Goal: Share content: Share content

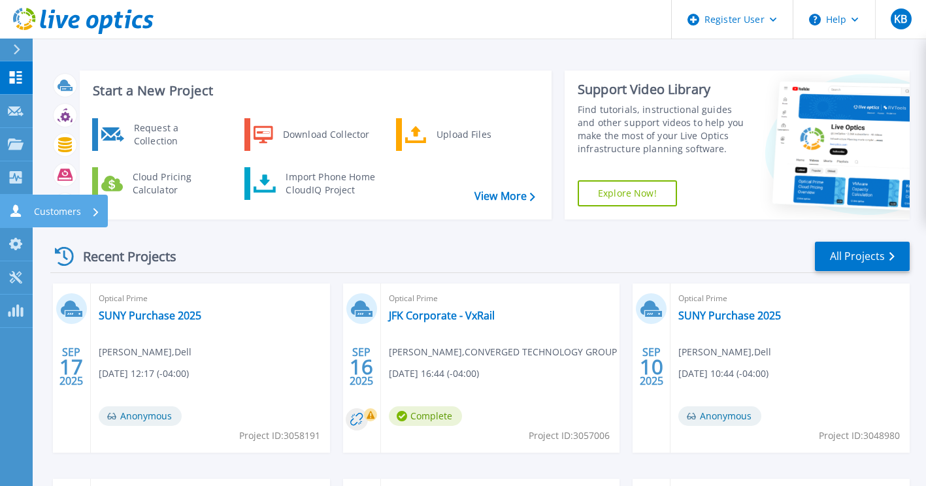
click at [27, 226] on link "Customers Customers" at bounding box center [16, 211] width 33 height 33
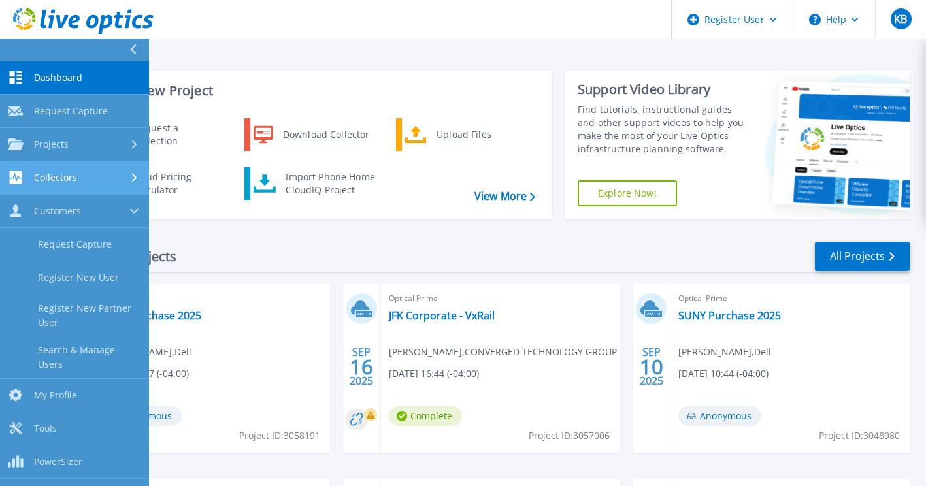
click at [88, 171] on link "Collectors Collectors" at bounding box center [74, 177] width 149 height 33
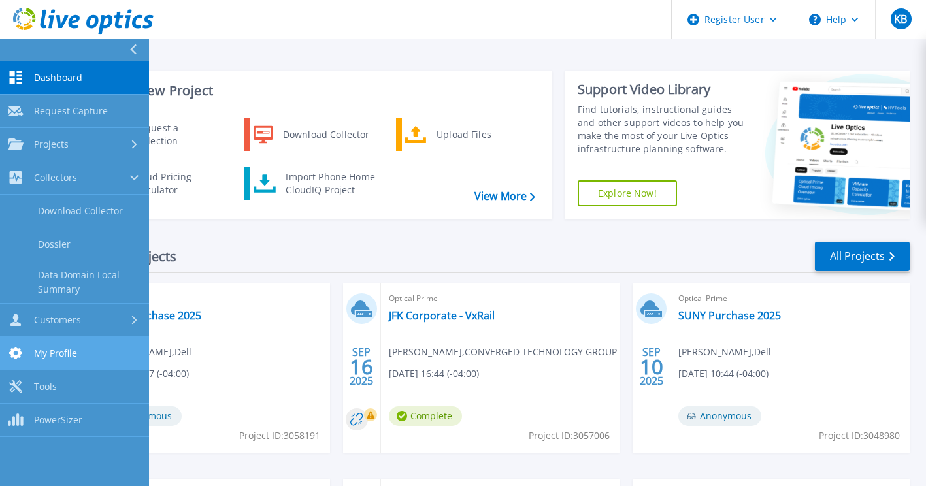
click at [90, 350] on link "My Profile My Profile" at bounding box center [74, 353] width 149 height 33
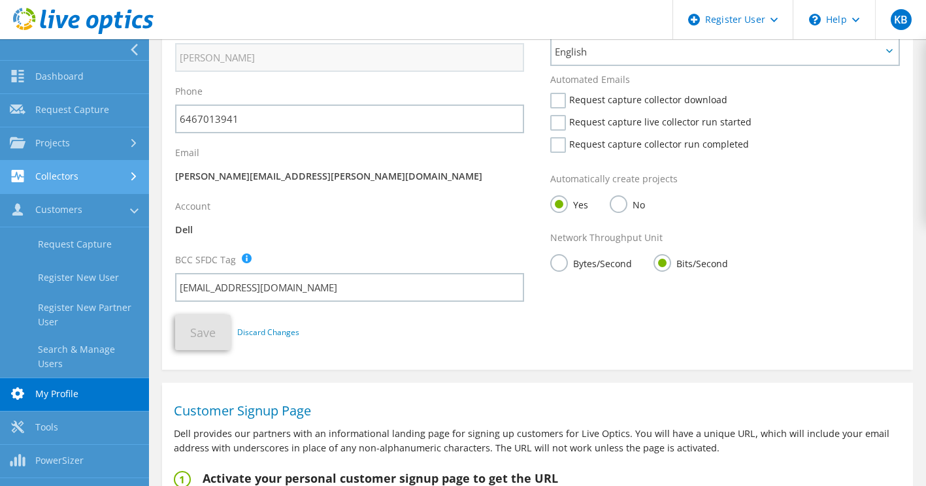
scroll to position [198, 0]
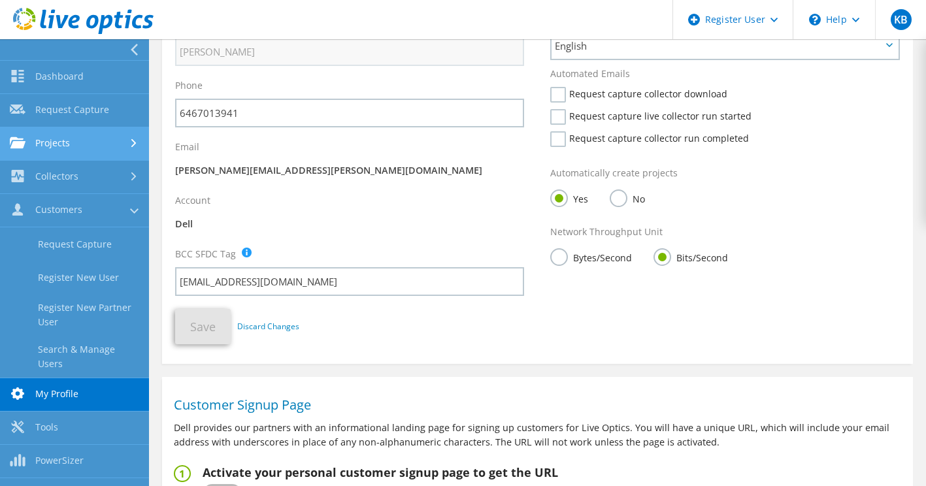
click at [88, 141] on link "Projects" at bounding box center [74, 143] width 149 height 33
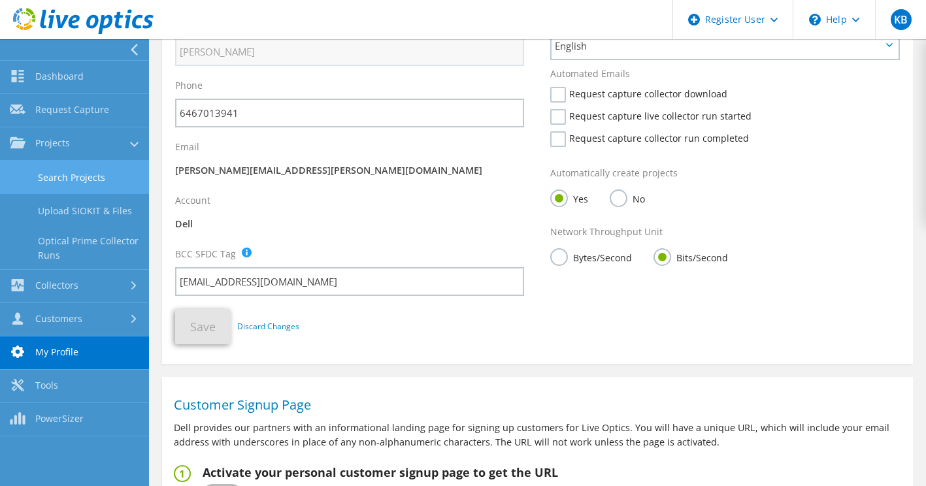
click at [98, 167] on link "Search Projects" at bounding box center [74, 177] width 149 height 33
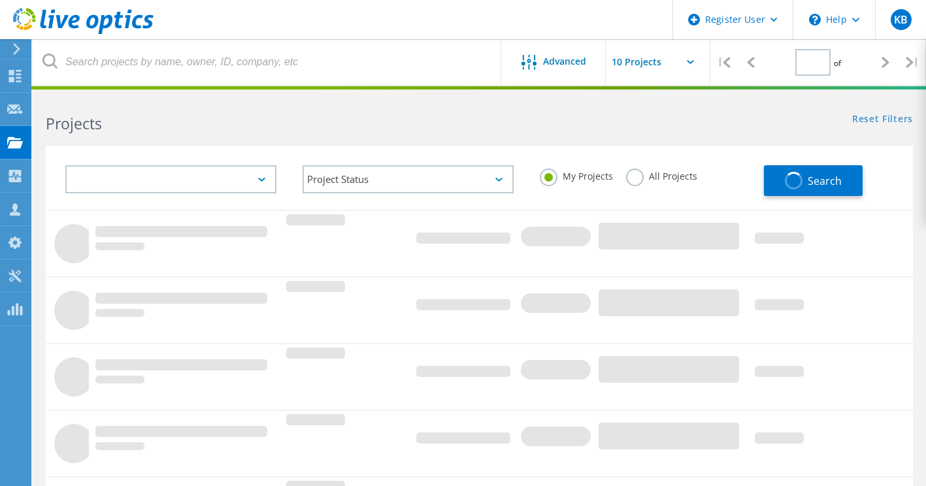
type input "1"
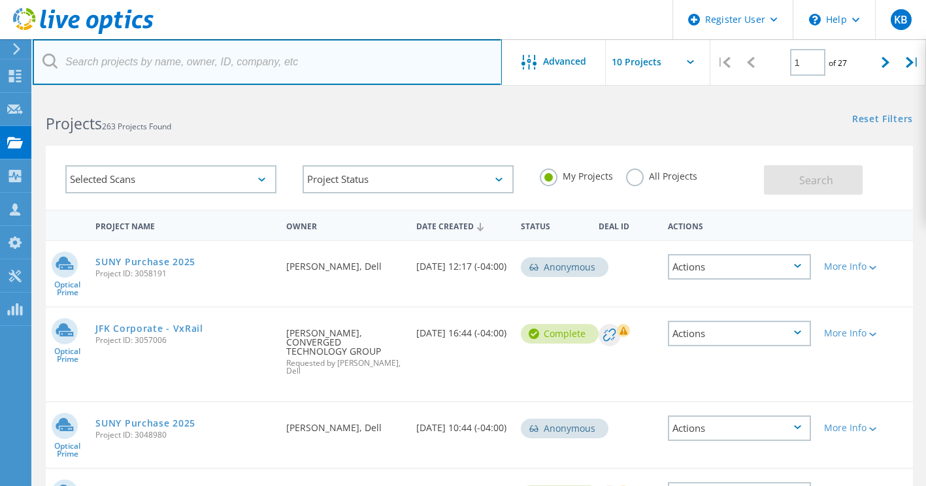
click at [205, 74] on input "text" at bounding box center [267, 62] width 469 height 46
paste input "lwu@dycd.nyc.gov"
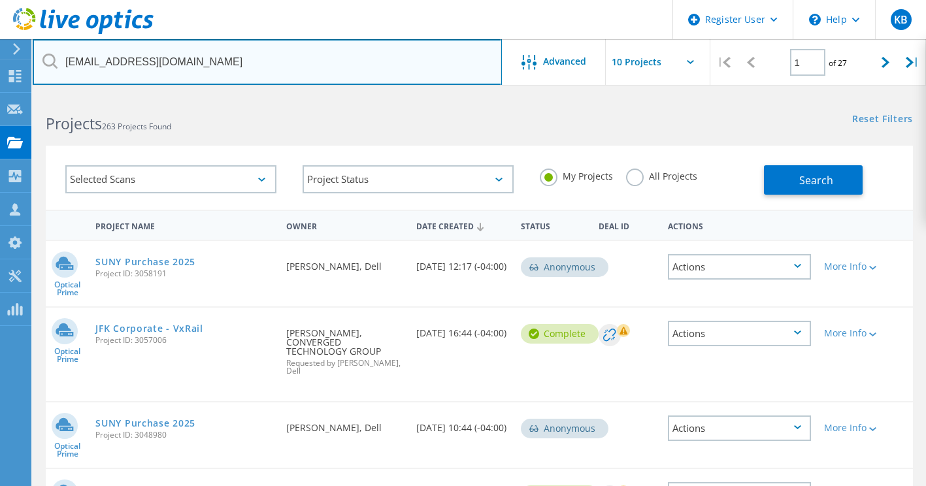
drag, startPoint x: 82, startPoint y: 57, endPoint x: -3, endPoint y: 57, distance: 85.0
type input "@dycd.nyc.gov"
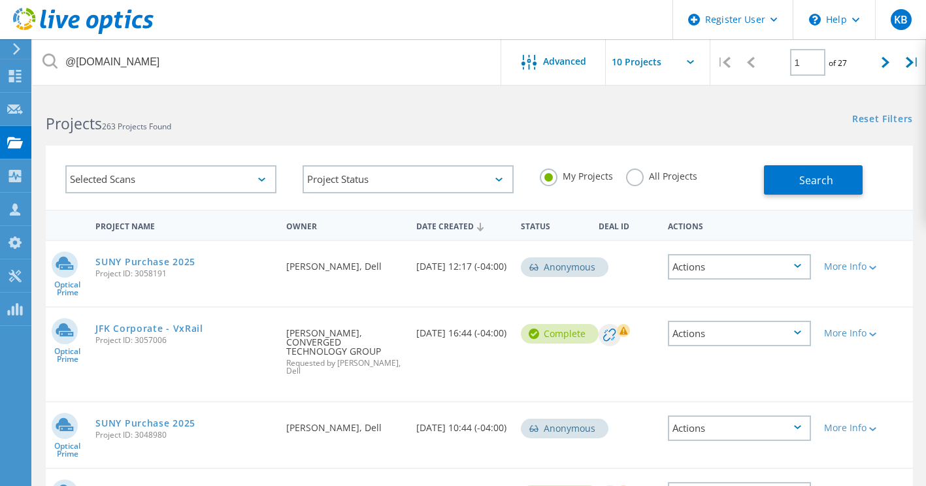
click at [635, 180] on label "All Projects" at bounding box center [661, 175] width 71 height 12
click at [0, 0] on input "All Projects" at bounding box center [0, 0] width 0 height 0
click at [820, 176] on span "Search" at bounding box center [817, 180] width 34 height 14
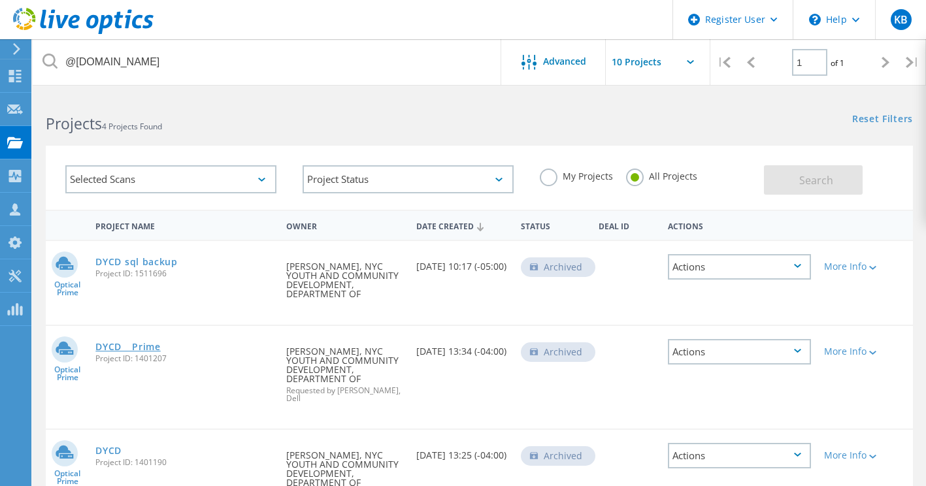
click at [160, 346] on link "DYCD _ Prime" at bounding box center [127, 347] width 65 height 9
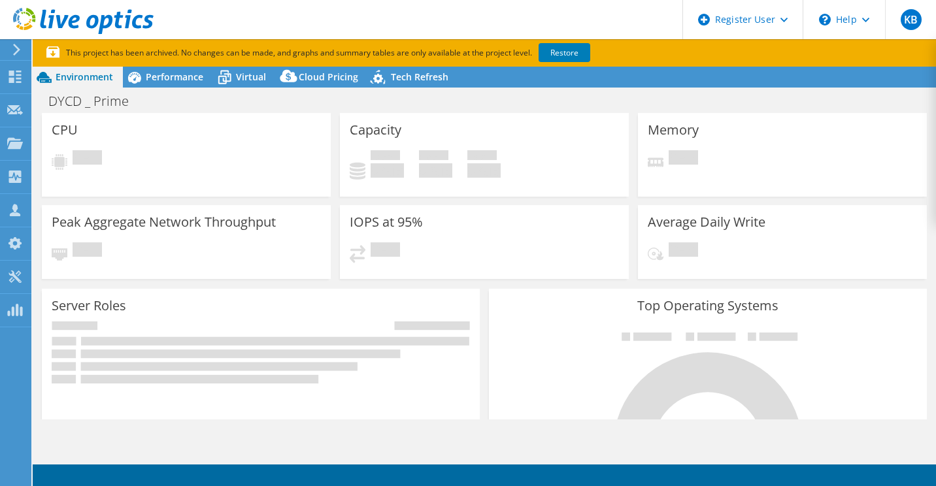
select select "USD"
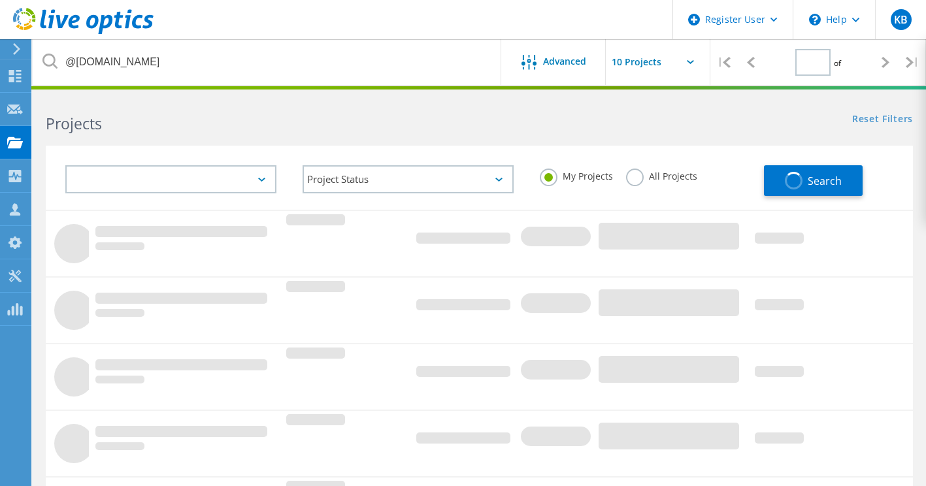
type input "1"
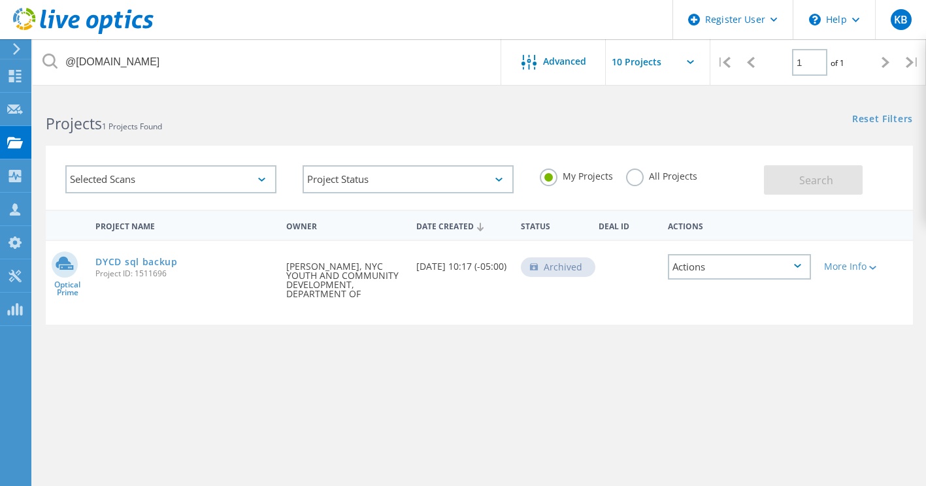
click at [666, 170] on label "All Projects" at bounding box center [661, 175] width 71 height 12
click at [0, 0] on input "All Projects" at bounding box center [0, 0] width 0 height 0
click at [836, 177] on button "Search" at bounding box center [813, 179] width 99 height 29
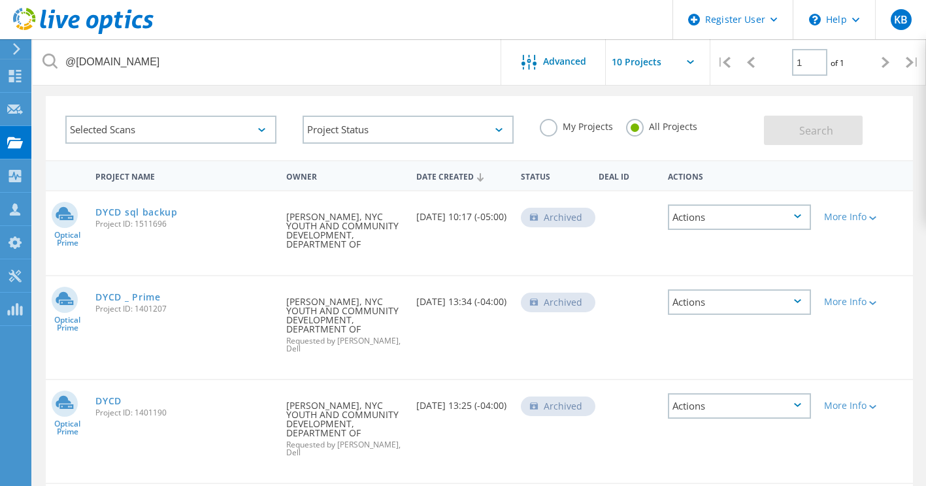
scroll to position [48, 0]
click at [152, 218] on link "DYCD sql backup" at bounding box center [136, 214] width 82 height 9
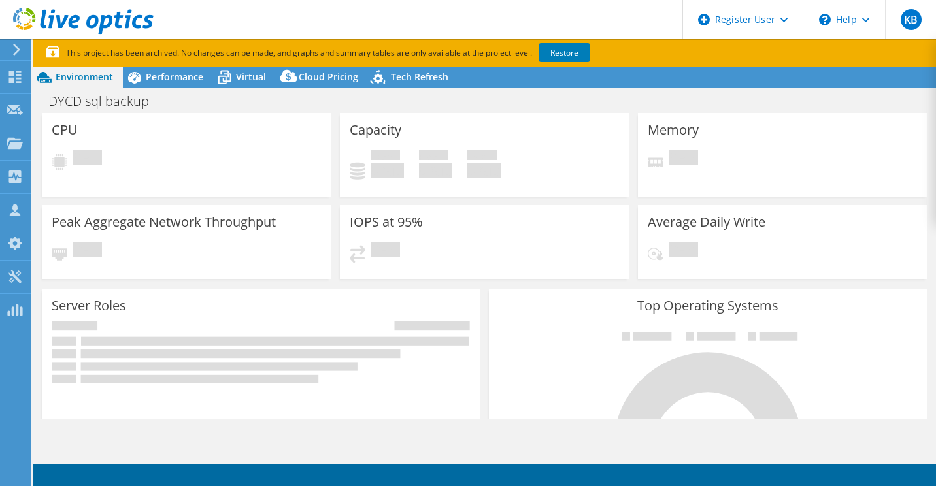
select select "USD"
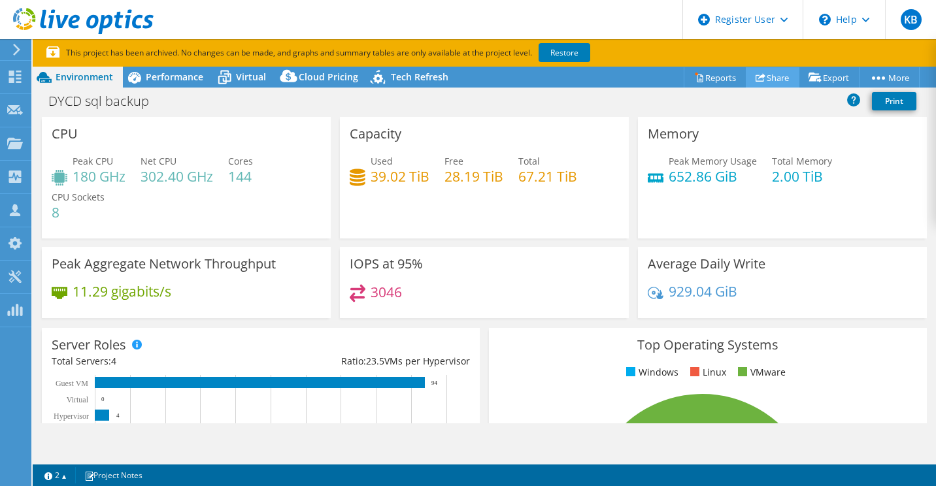
click at [787, 83] on link "Share" at bounding box center [773, 77] width 54 height 20
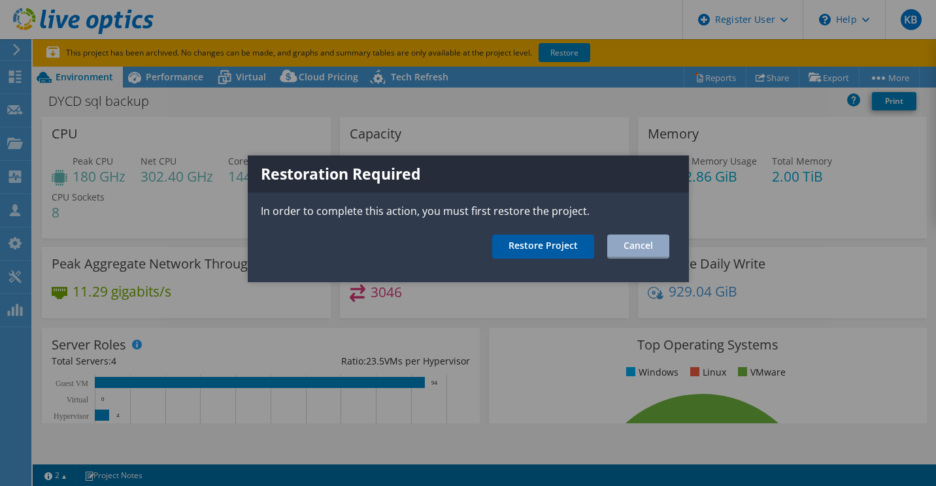
click at [560, 258] on link "Restore Project" at bounding box center [543, 247] width 102 height 24
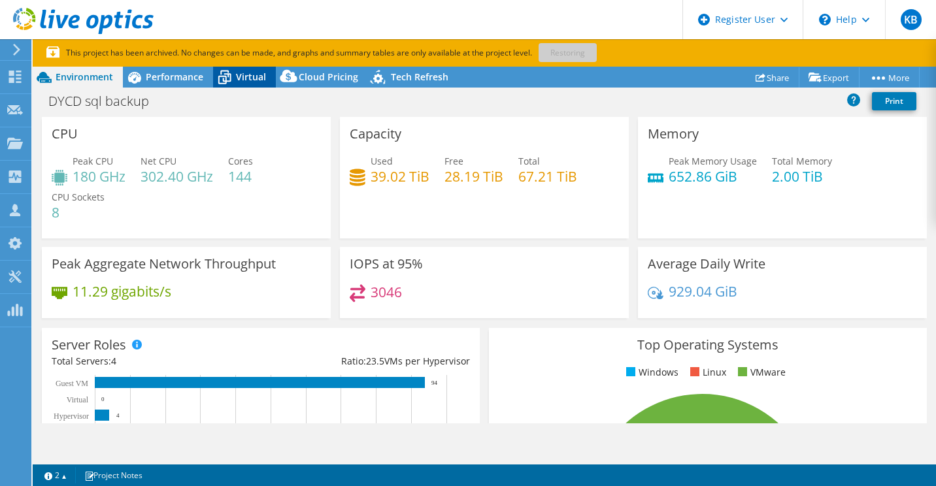
click at [254, 77] on span "Virtual" at bounding box center [251, 77] width 30 height 12
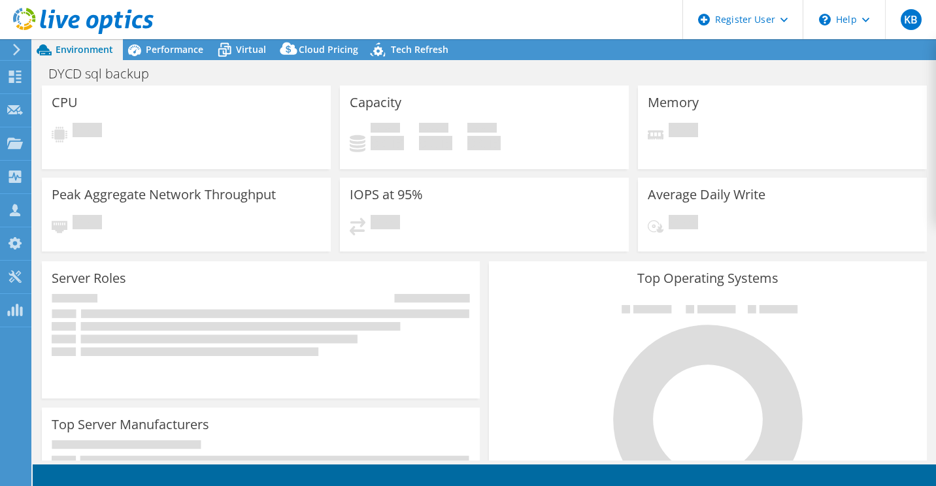
select select "USD"
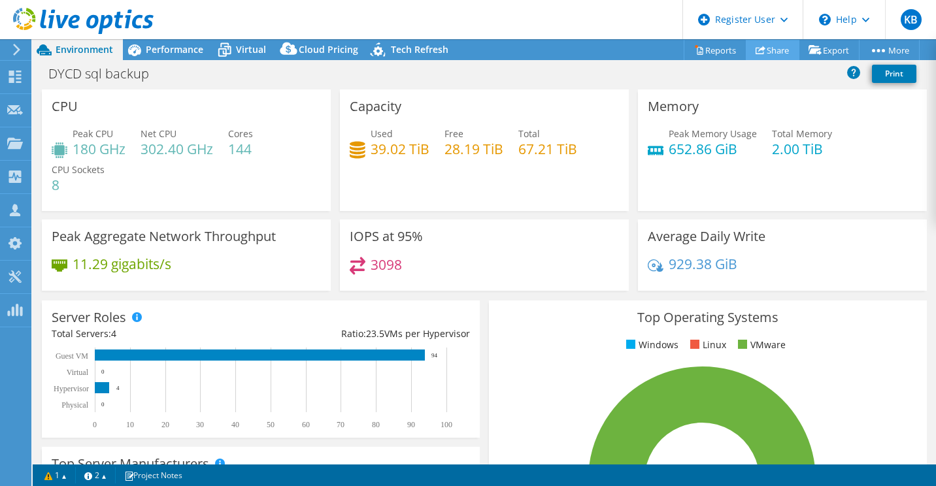
click at [777, 42] on link "Share" at bounding box center [773, 50] width 54 height 20
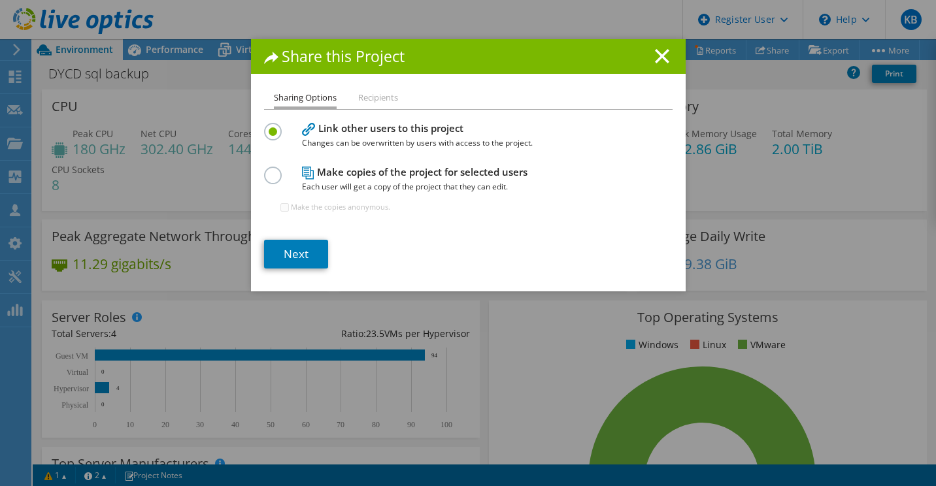
click at [269, 170] on label at bounding box center [275, 168] width 23 height 3
click at [0, 0] on input "radio" at bounding box center [0, 0] width 0 height 0
click at [302, 260] on link "Next" at bounding box center [296, 254] width 64 height 29
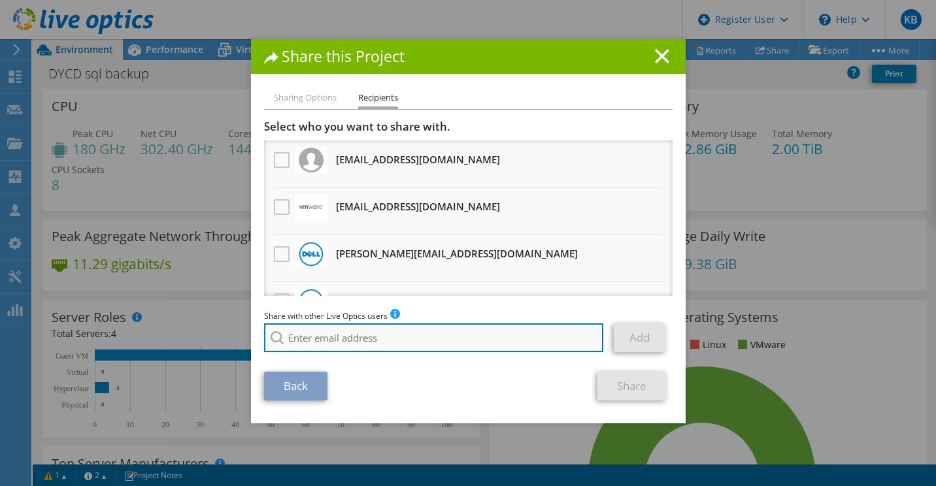
click at [337, 334] on input "search" at bounding box center [434, 338] width 340 height 29
paste input "[EMAIL_ADDRESS][DOMAIN_NAME]"
type input "[EMAIL_ADDRESS][DOMAIN_NAME]"
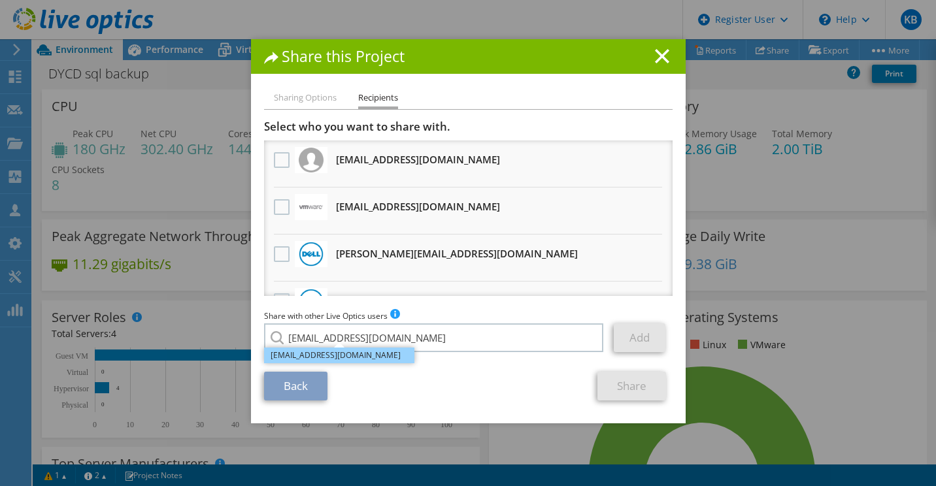
click at [343, 355] on li "[EMAIL_ADDRESS][DOMAIN_NAME]" at bounding box center [339, 356] width 150 height 16
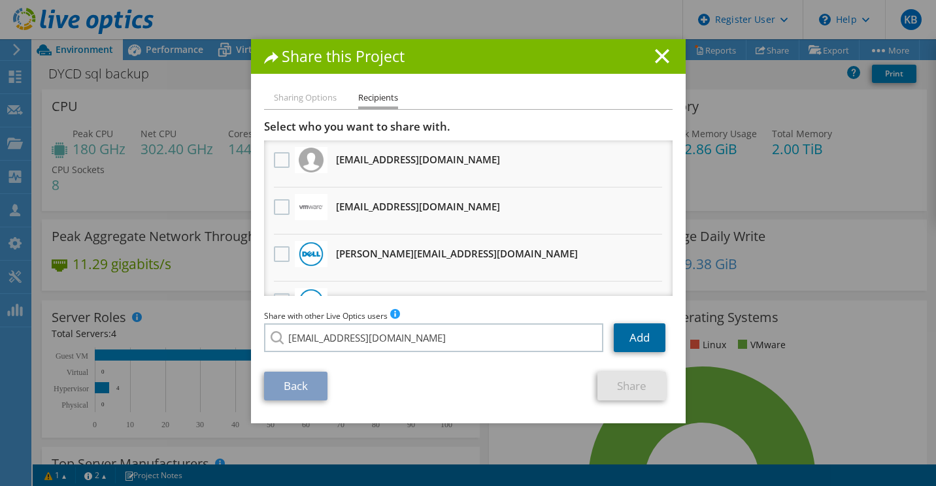
click at [616, 333] on link "Add" at bounding box center [640, 338] width 52 height 29
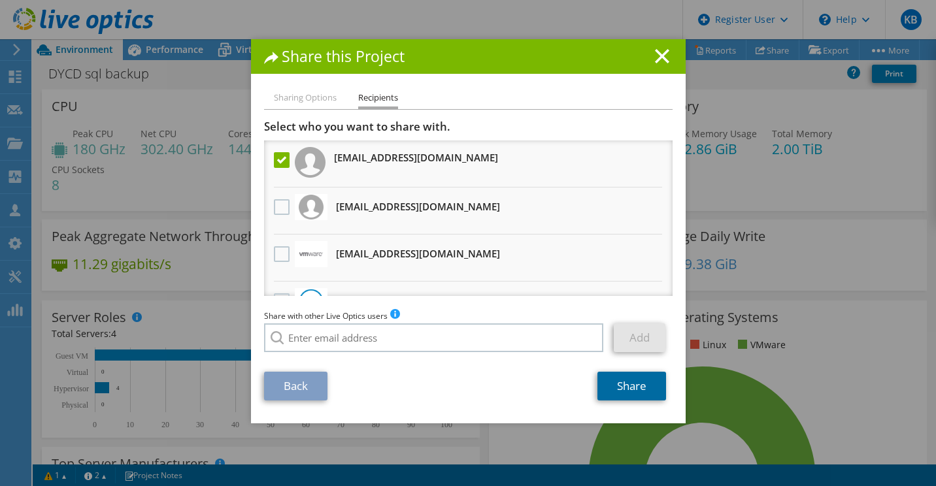
click at [635, 392] on link "Share" at bounding box center [632, 386] width 69 height 29
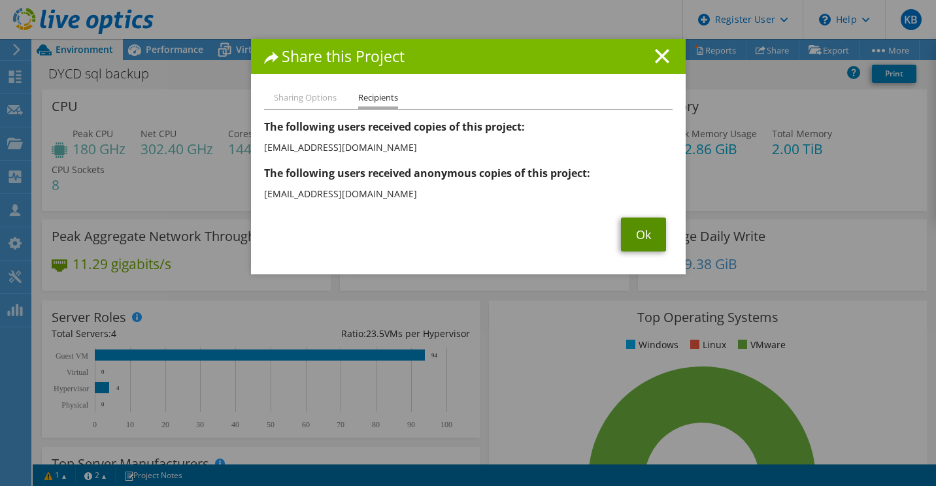
click at [644, 244] on link "Ok" at bounding box center [643, 235] width 45 height 34
